Goal: Use online tool/utility: Use online tool/utility

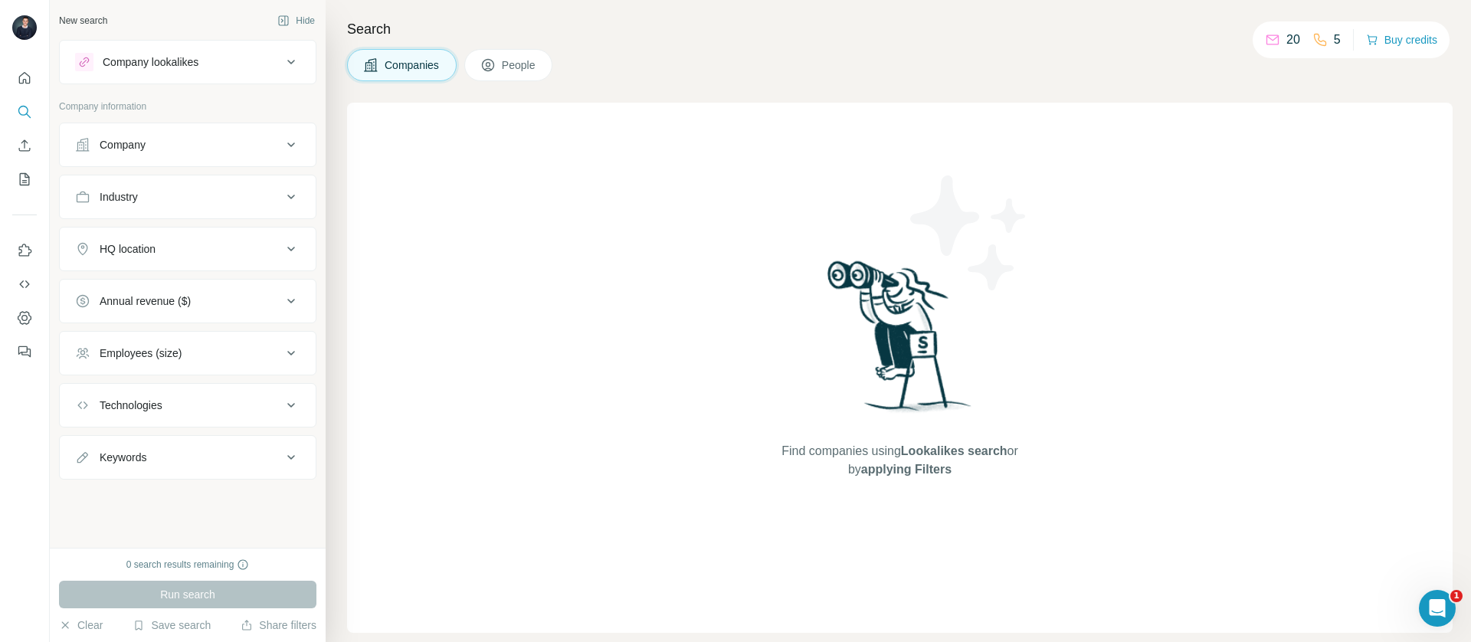
click at [294, 147] on icon at bounding box center [291, 145] width 18 height 18
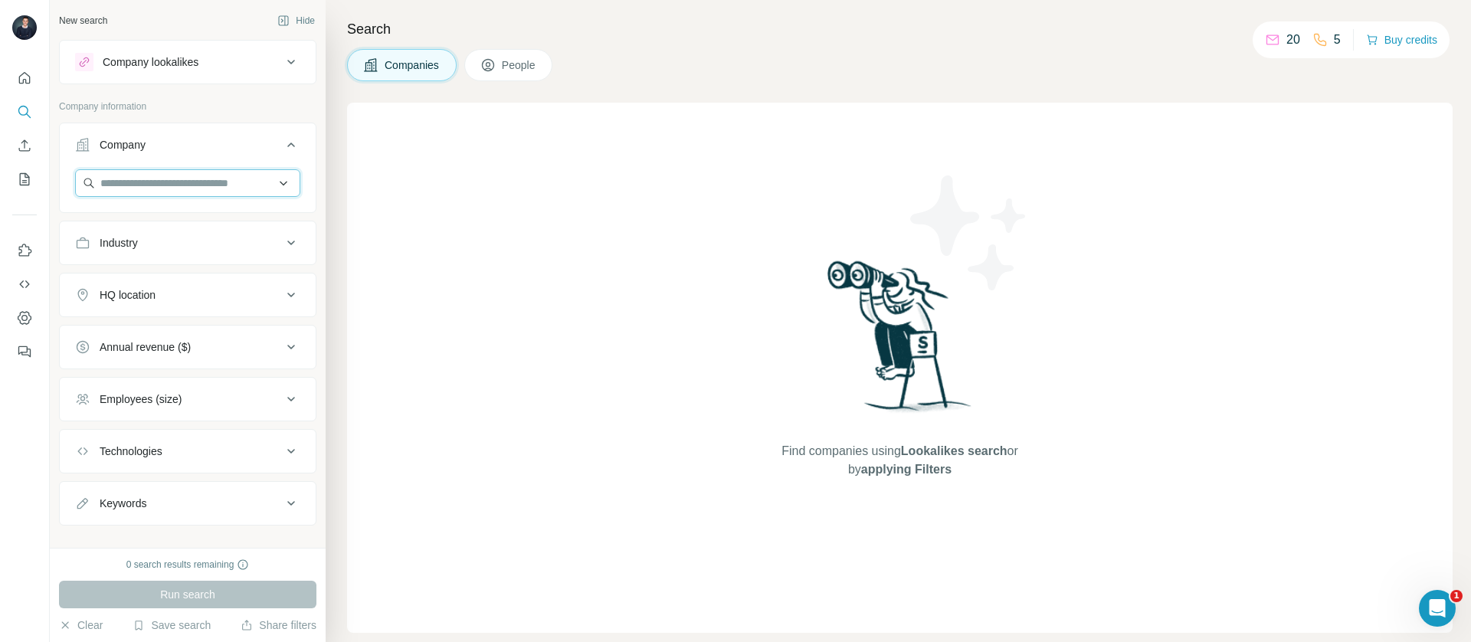
click at [188, 179] on input "text" at bounding box center [187, 183] width 225 height 28
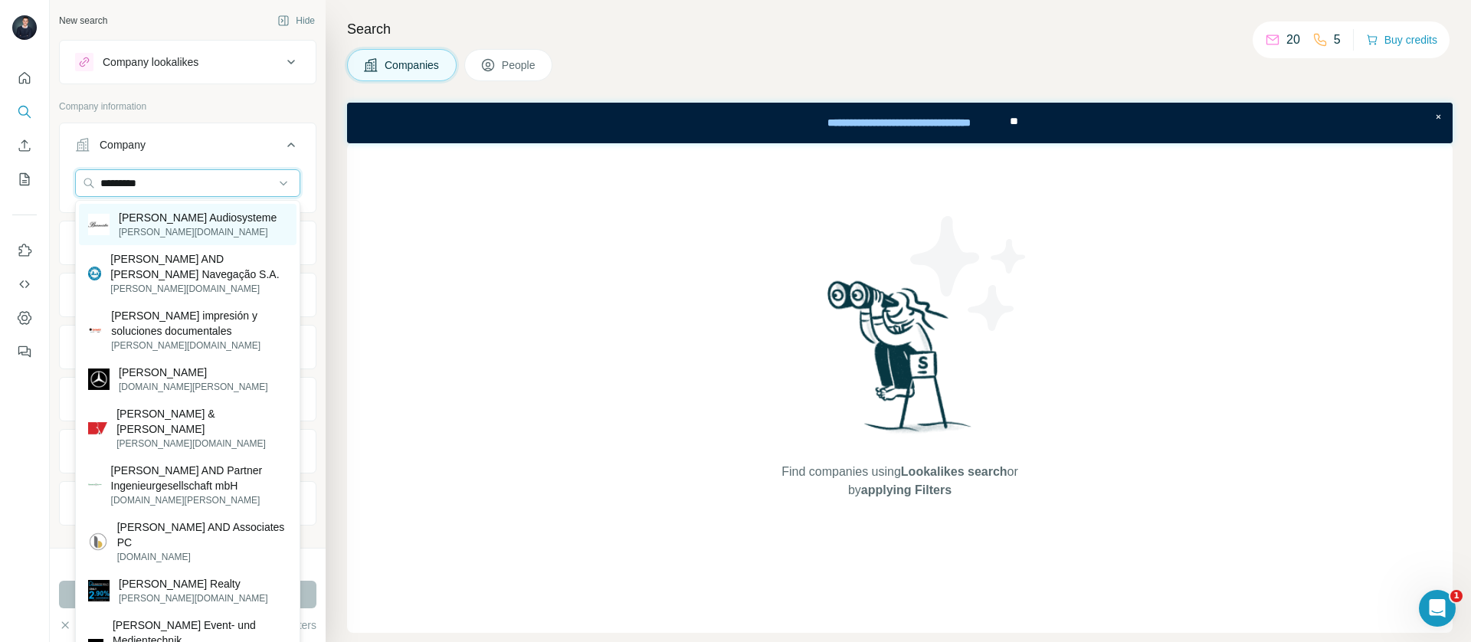
type input "*********"
click at [175, 221] on p "[PERSON_NAME] Audiosysteme" at bounding box center [198, 217] width 158 height 15
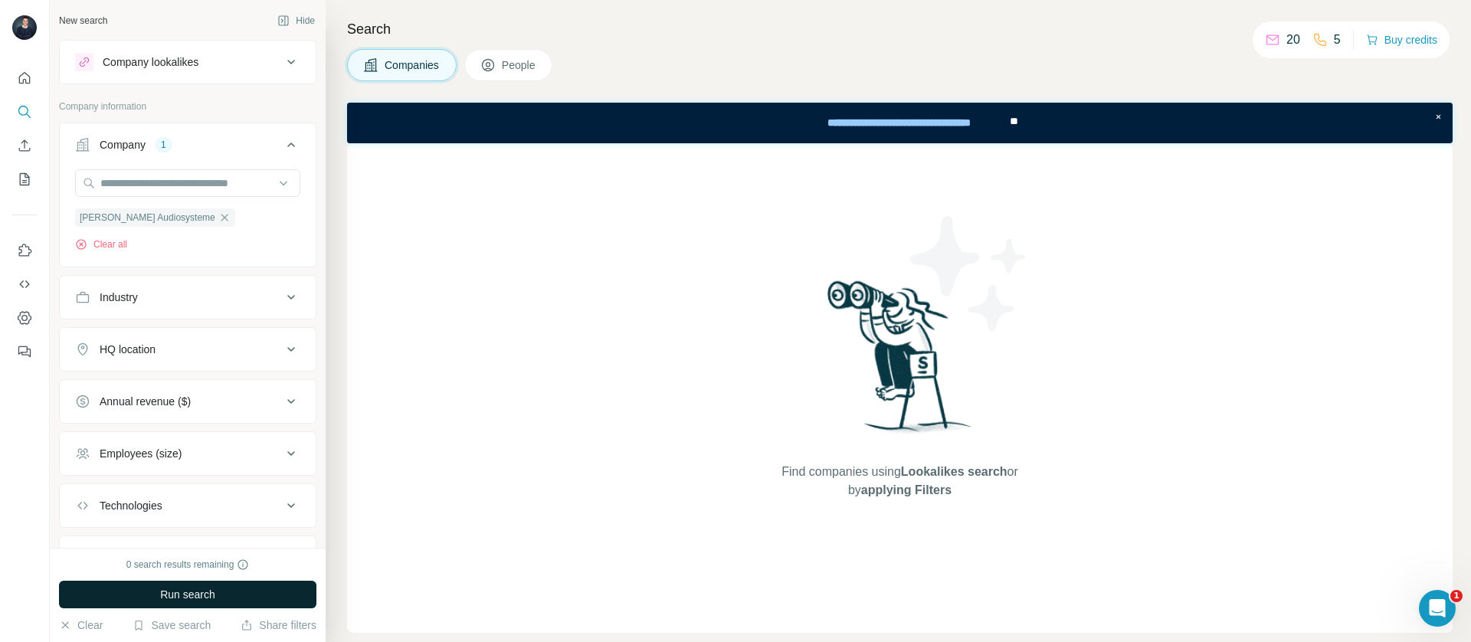
click at [208, 594] on span "Run search" at bounding box center [187, 594] width 55 height 15
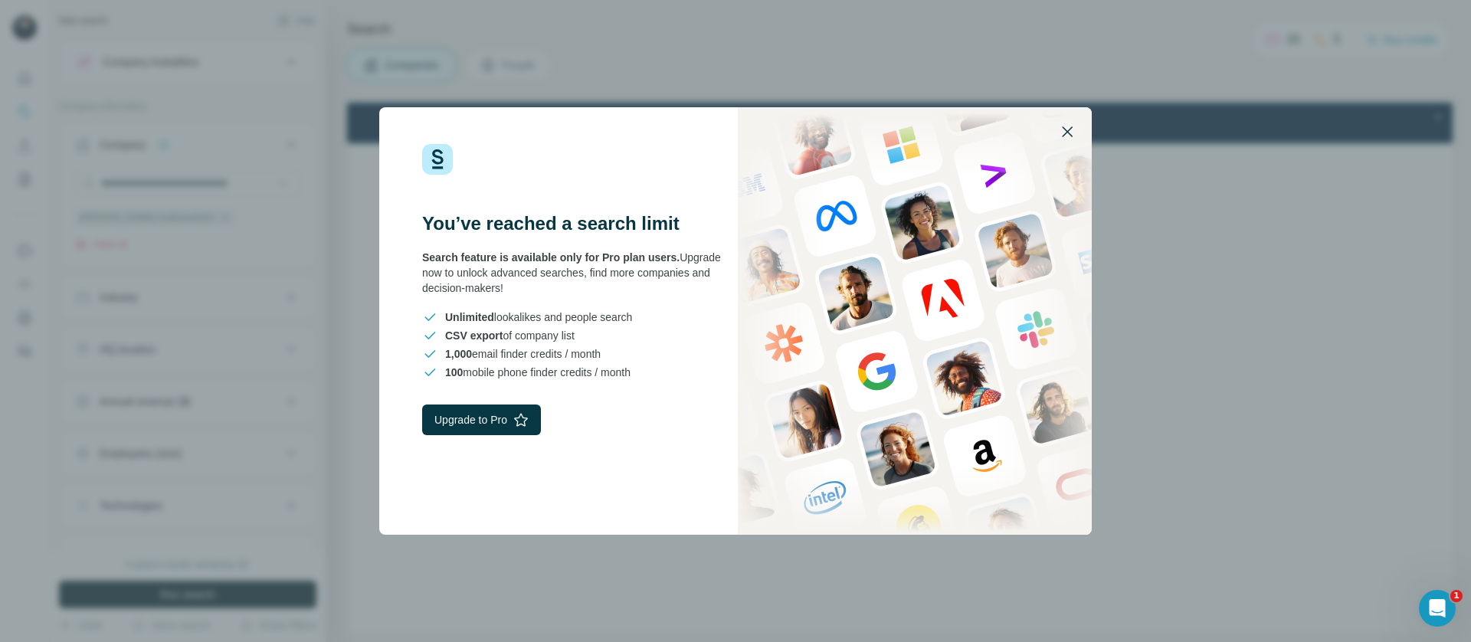
click at [1071, 132] on icon "button" at bounding box center [1067, 132] width 18 height 18
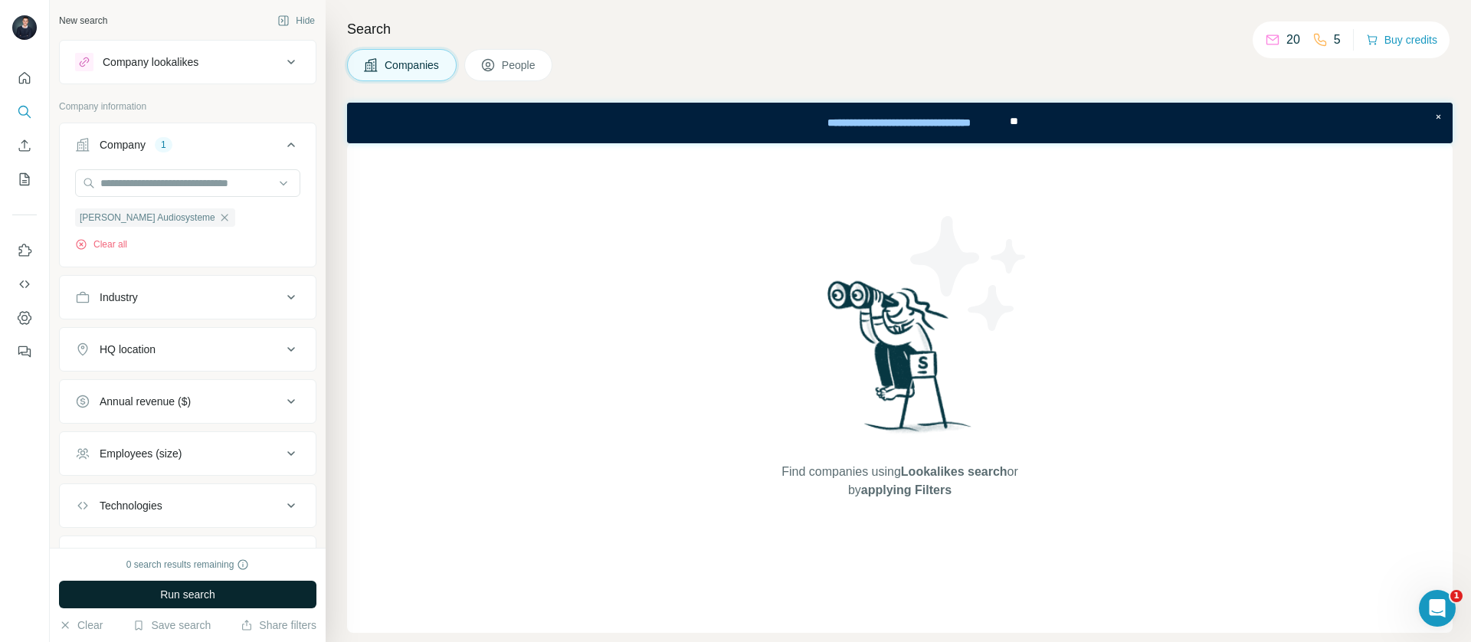
click at [723, 46] on div "Search Companies People Find companies using Lookalikes search or by applying F…" at bounding box center [899, 321] width 1146 height 642
